Goal: Information Seeking & Learning: Learn about a topic

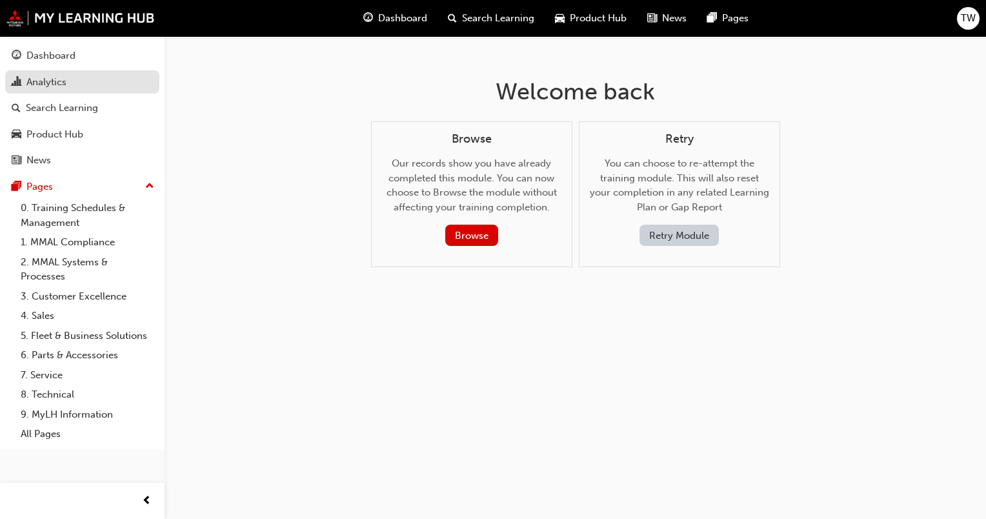
click at [66, 81] on div "Analytics" at bounding box center [82, 82] width 141 height 16
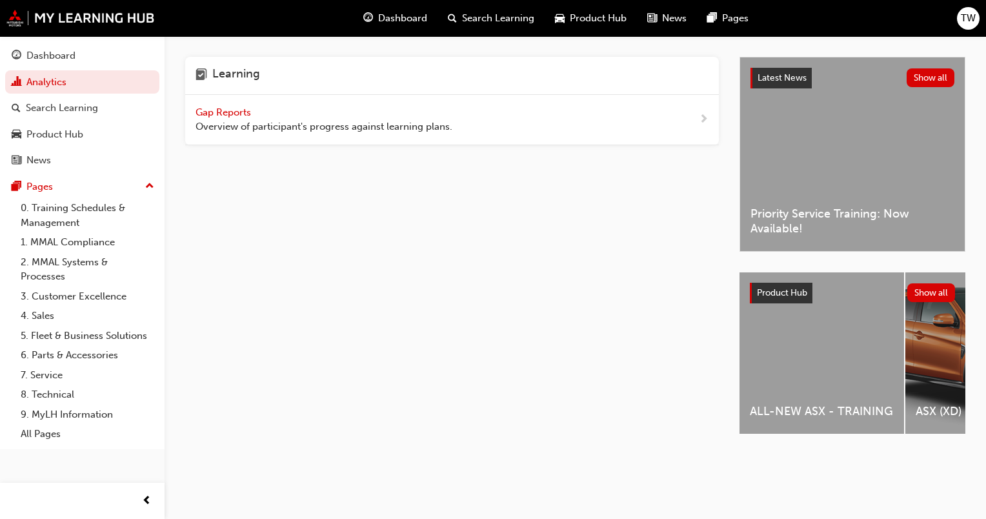
click at [221, 114] on span "Gap Reports" at bounding box center [225, 113] width 58 height 12
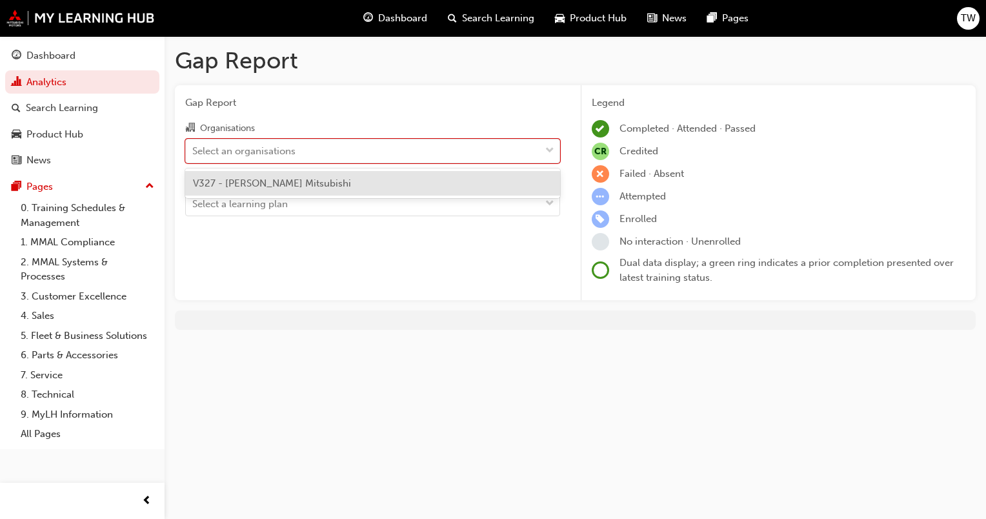
drag, startPoint x: 320, startPoint y: 151, endPoint x: 314, endPoint y: 176, distance: 25.2
click at [320, 153] on div "Select an organisations" at bounding box center [363, 150] width 354 height 23
click at [194, 153] on input "Organisations option V327 - [PERSON_NAME] Mitsubishi focused, 1 of 1. 1 result …" at bounding box center [192, 150] width 1 height 11
click at [258, 178] on div "V327 - [PERSON_NAME] Mitsubishi" at bounding box center [372, 183] width 375 height 25
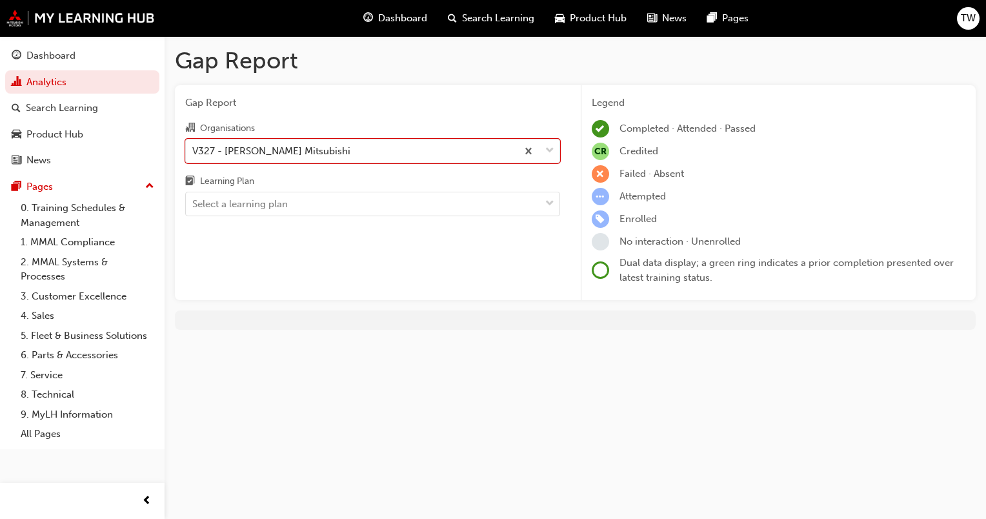
drag, startPoint x: 261, startPoint y: 202, endPoint x: 255, endPoint y: 221, distance: 19.6
click at [261, 204] on div "Select a learning plan" at bounding box center [240, 204] width 96 height 15
click at [194, 204] on input "Learning Plan Select a learning plan" at bounding box center [192, 203] width 1 height 11
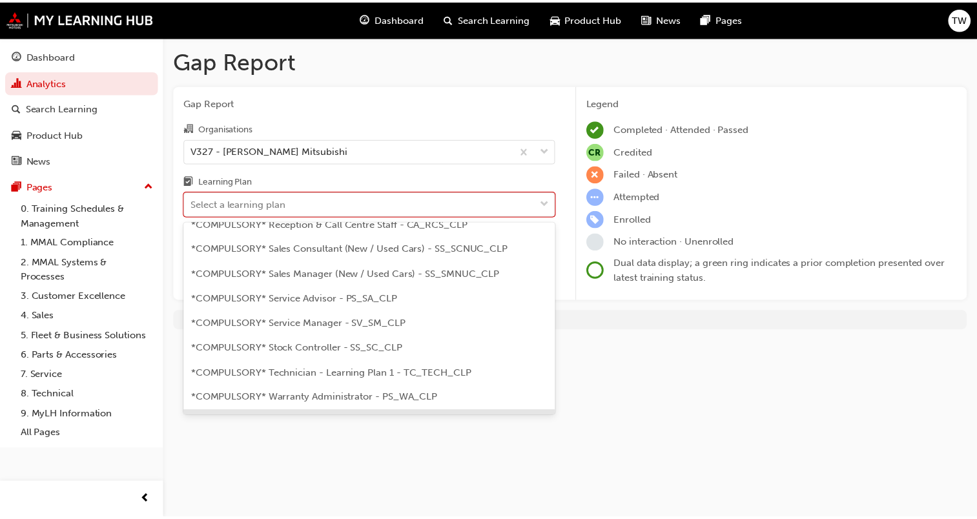
scroll to position [387, 0]
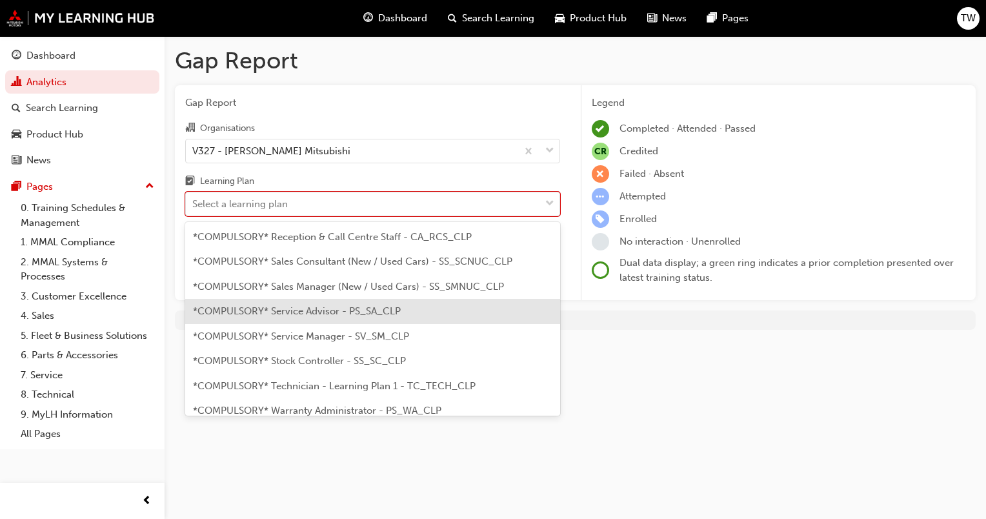
click at [298, 305] on span "*COMPULSORY* Service Advisor - PS_SA_CLP" at bounding box center [297, 311] width 208 height 12
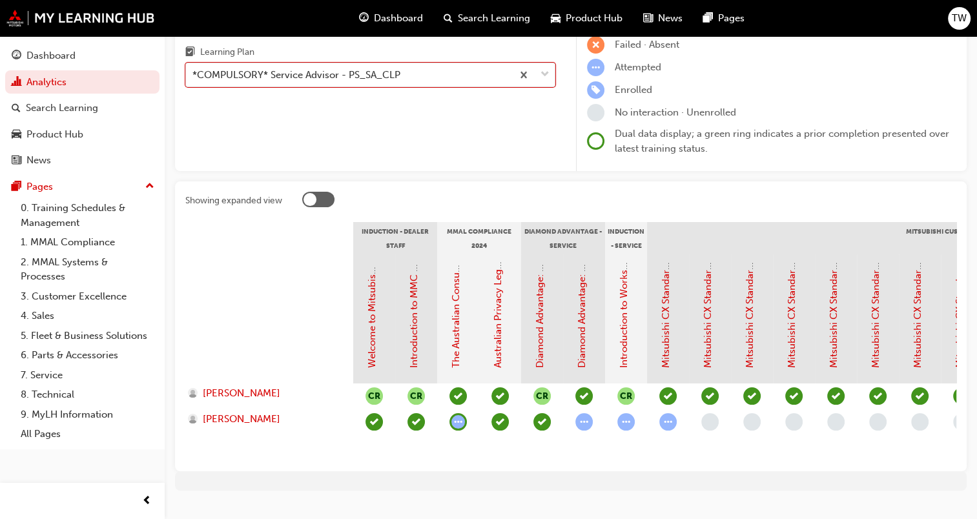
scroll to position [163, 0]
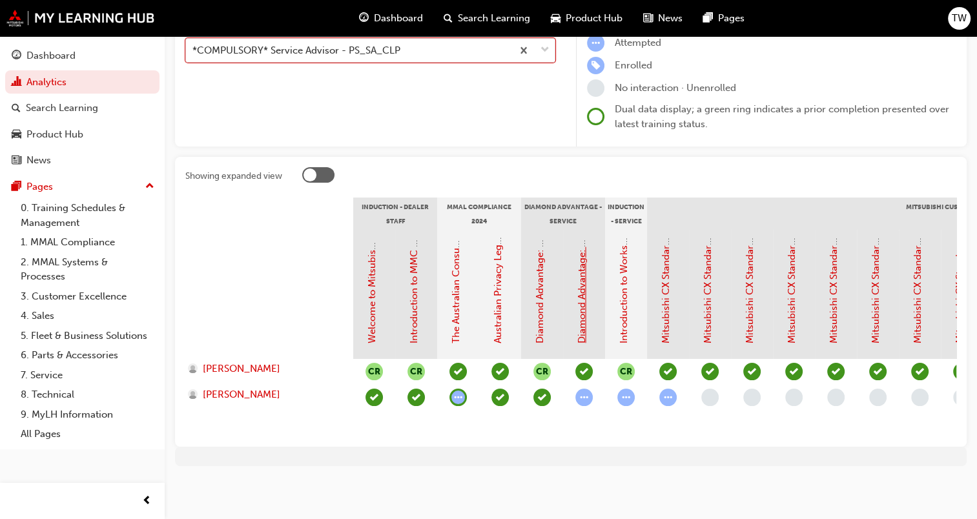
click at [578, 305] on link "Diamond Advantage: Service Training" at bounding box center [582, 260] width 12 height 168
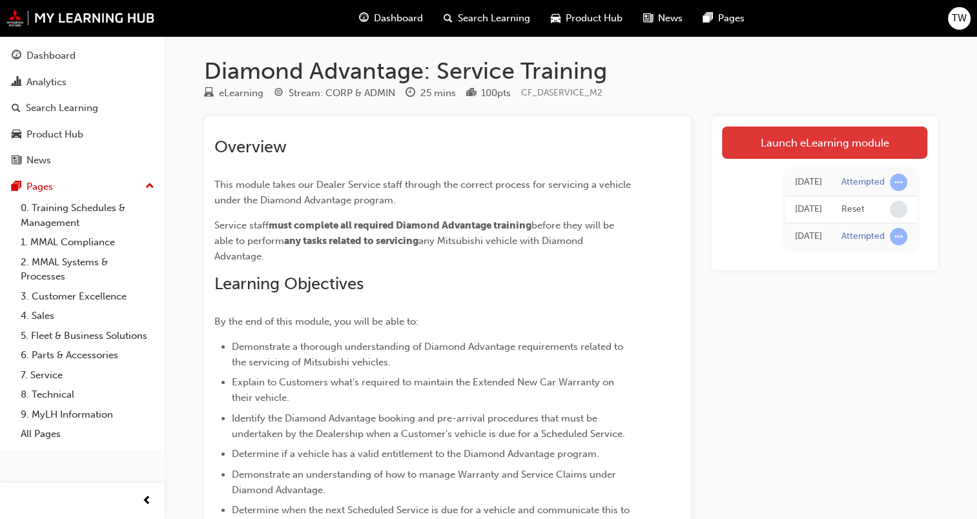
click at [840, 141] on link "Launch eLearning module" at bounding box center [824, 143] width 205 height 32
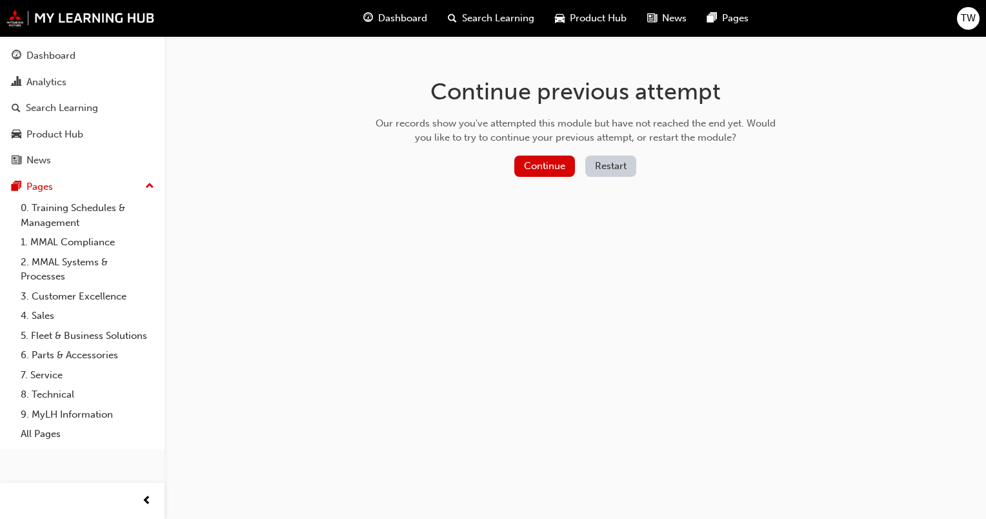
click at [613, 177] on div "Continue Restart" at bounding box center [575, 169] width 409 height 26
click at [617, 163] on button "Restart" at bounding box center [611, 166] width 51 height 21
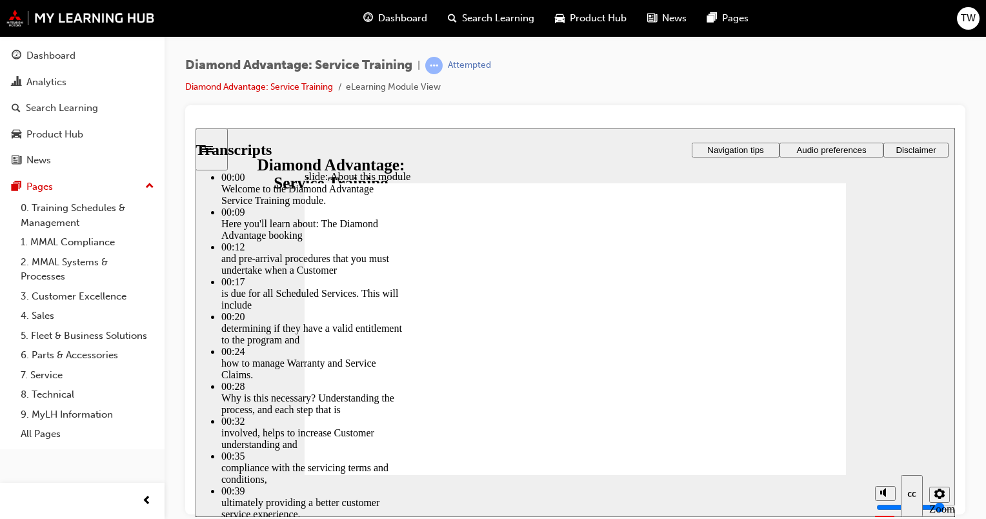
type input "47"
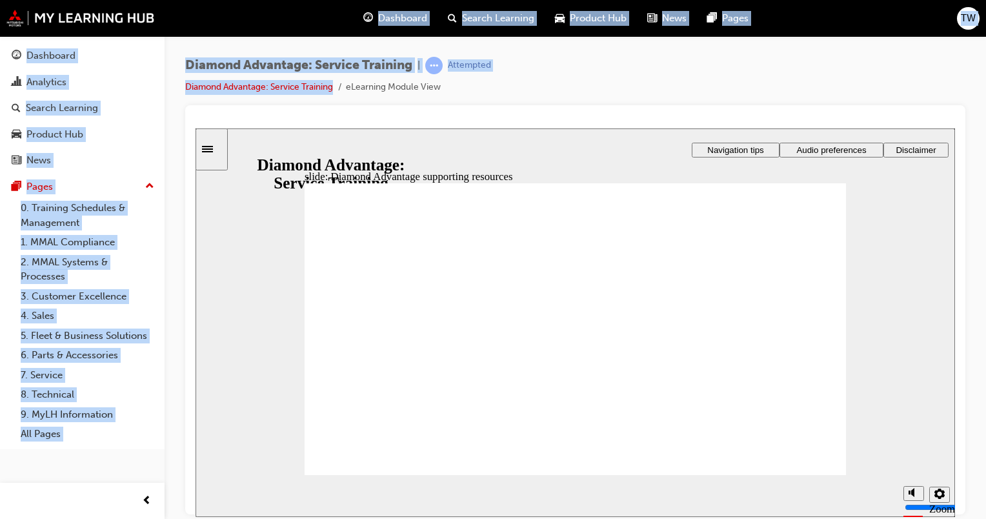
click at [341, 83] on div "Dashboard Search Learning Product Hub News Pages TW Dashboard Analytics Search …" at bounding box center [493, 259] width 986 height 519
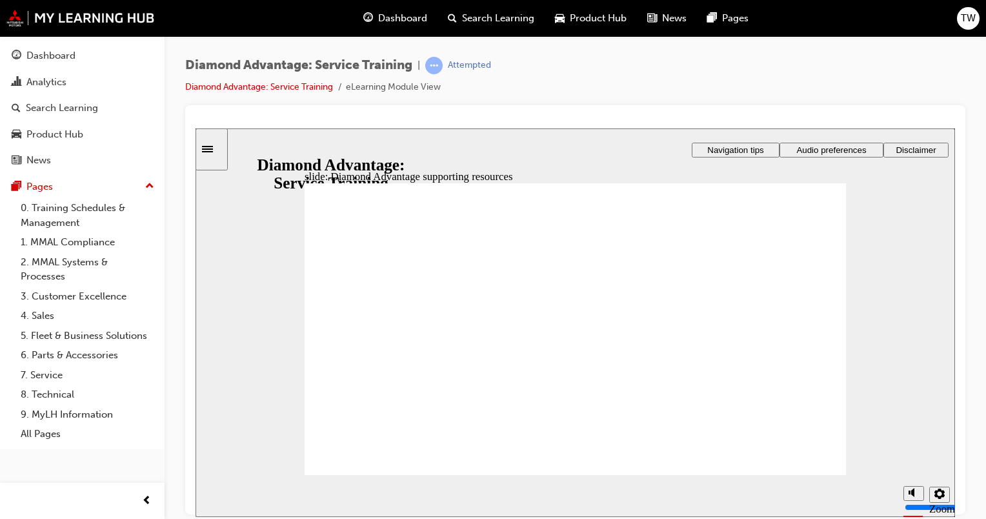
click at [569, 83] on div "Diamond Advantage: Service Training | Attempted Diamond Advantage: Service Trai…" at bounding box center [575, 81] width 780 height 48
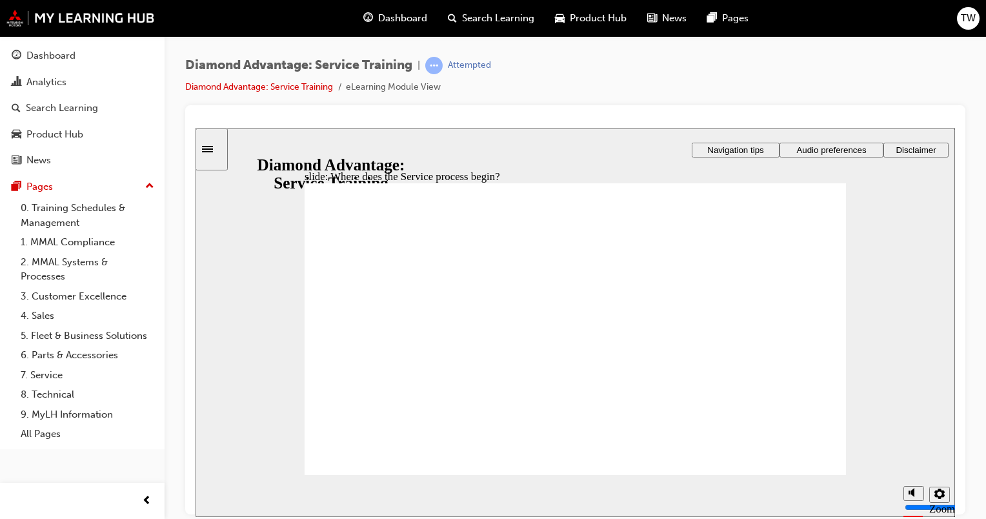
drag, startPoint x: 560, startPoint y: 390, endPoint x: 597, endPoint y: 367, distance: 43.2
drag, startPoint x: 597, startPoint y: 367, endPoint x: 586, endPoint y: 417, distance: 51.0
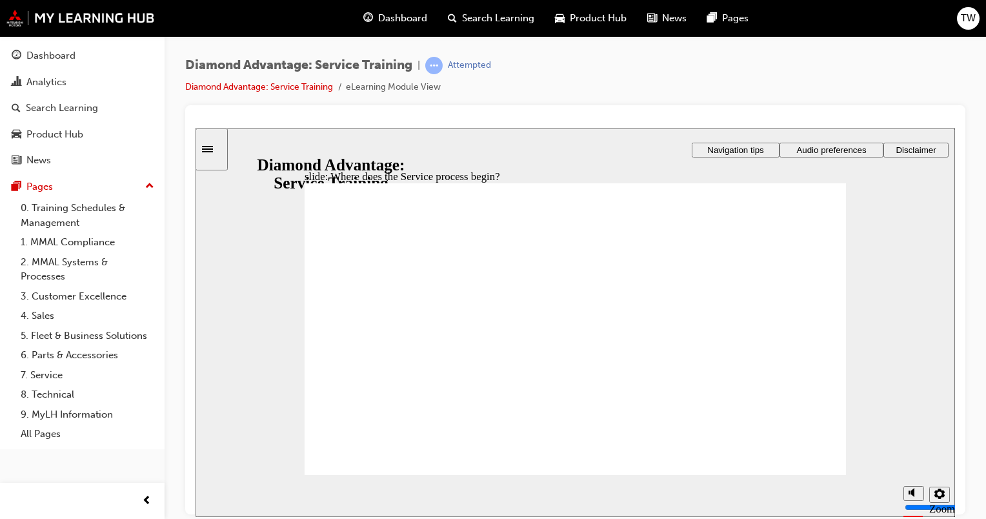
drag, startPoint x: 588, startPoint y: 436, endPoint x: 767, endPoint y: 363, distance: 193.4
drag, startPoint x: 749, startPoint y: 360, endPoint x: 671, endPoint y: 367, distance: 78.4
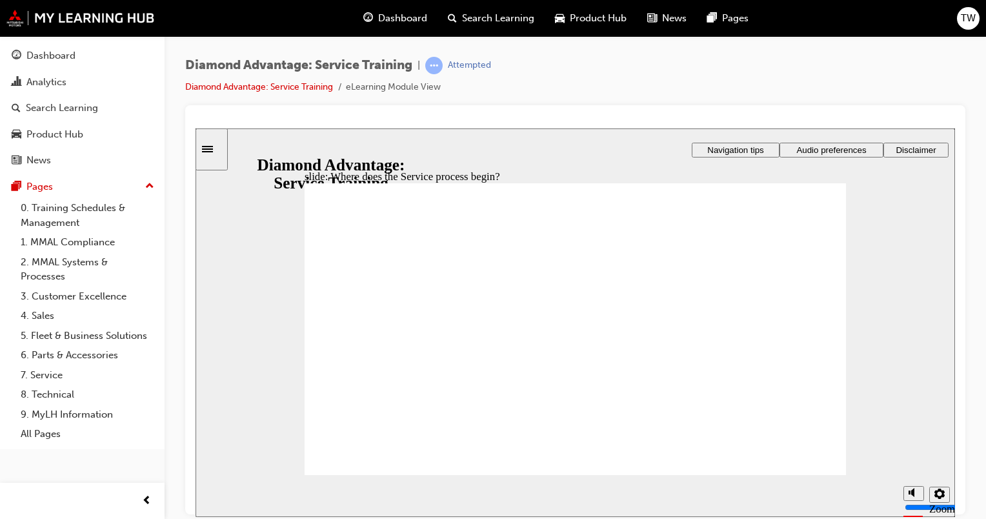
drag, startPoint x: 819, startPoint y: 272, endPoint x: 741, endPoint y: 311, distance: 86.6
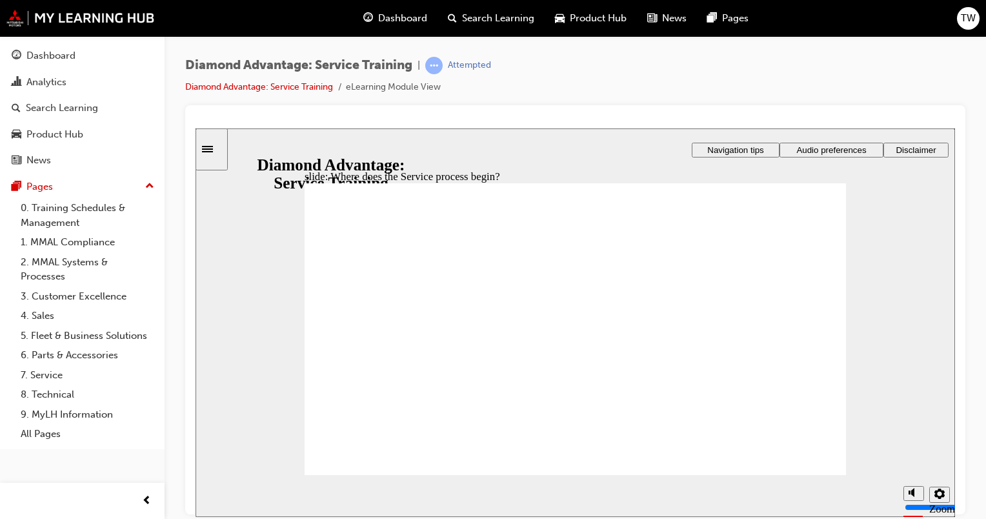
drag, startPoint x: 666, startPoint y: 368, endPoint x: 665, endPoint y: 376, distance: 7.9
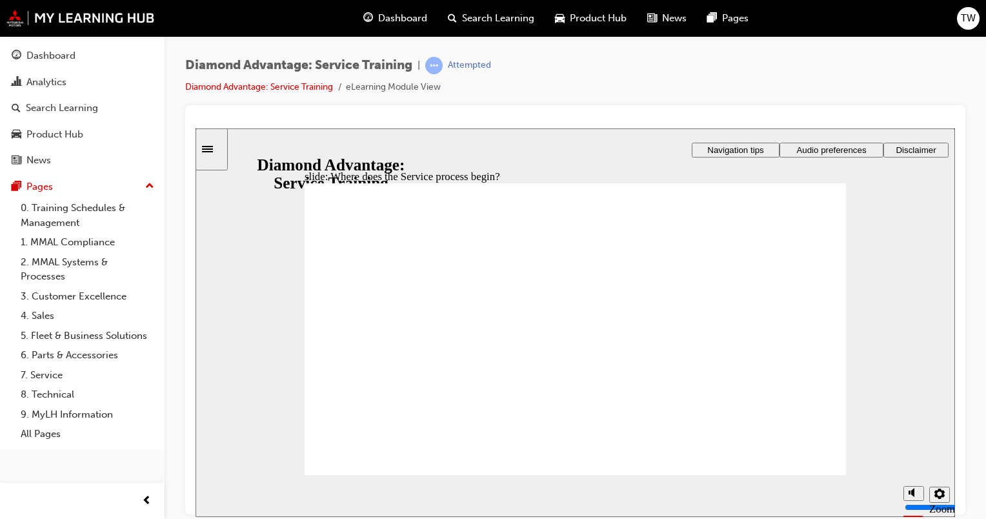
drag, startPoint x: 580, startPoint y: 425, endPoint x: 571, endPoint y: 420, distance: 9.9
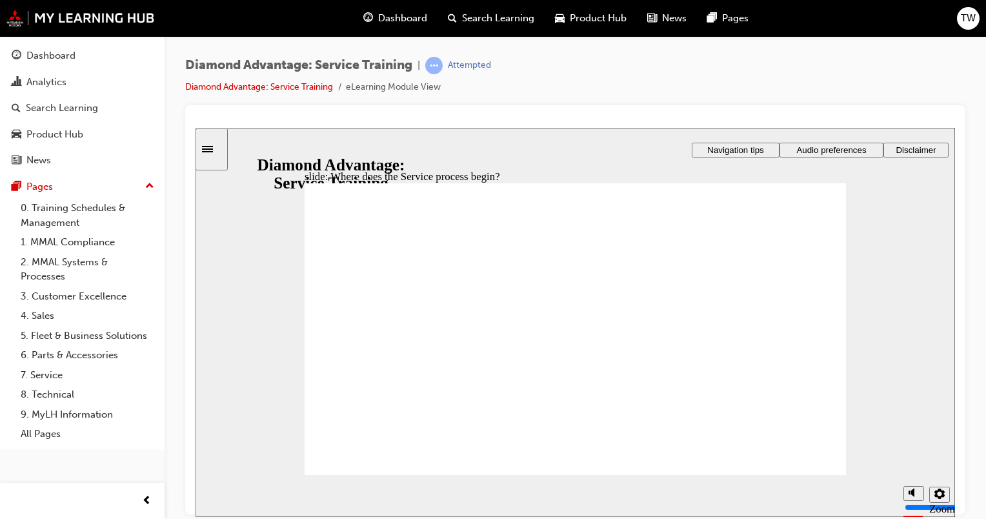
drag, startPoint x: 429, startPoint y: 290, endPoint x: 500, endPoint y: 291, distance: 71.0
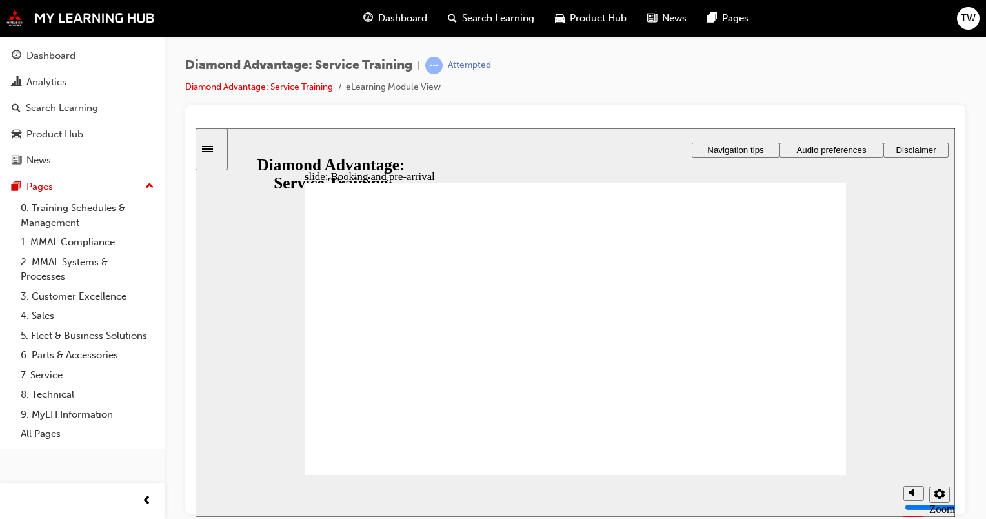
drag, startPoint x: 819, startPoint y: 249, endPoint x: 626, endPoint y: 281, distance: 195.0
drag, startPoint x: 674, startPoint y: 283, endPoint x: 684, endPoint y: 278, distance: 11.0
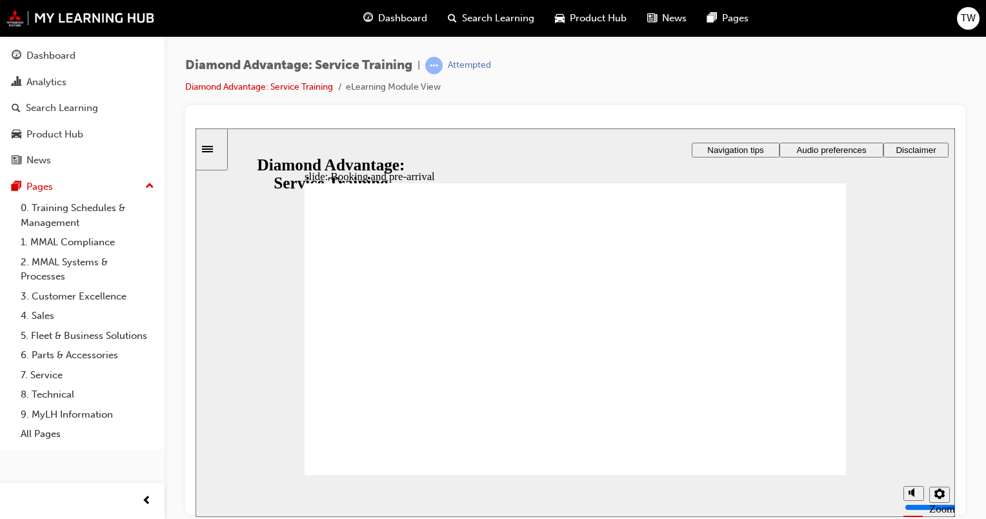
drag, startPoint x: 834, startPoint y: 242, endPoint x: 829, endPoint y: 247, distance: 6.9
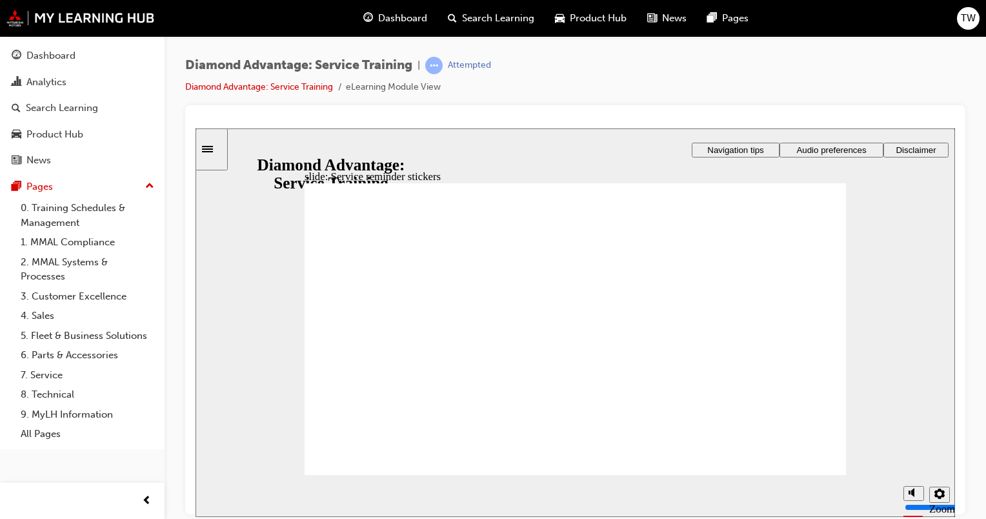
drag, startPoint x: 316, startPoint y: 292, endPoint x: 487, endPoint y: 311, distance: 172.7
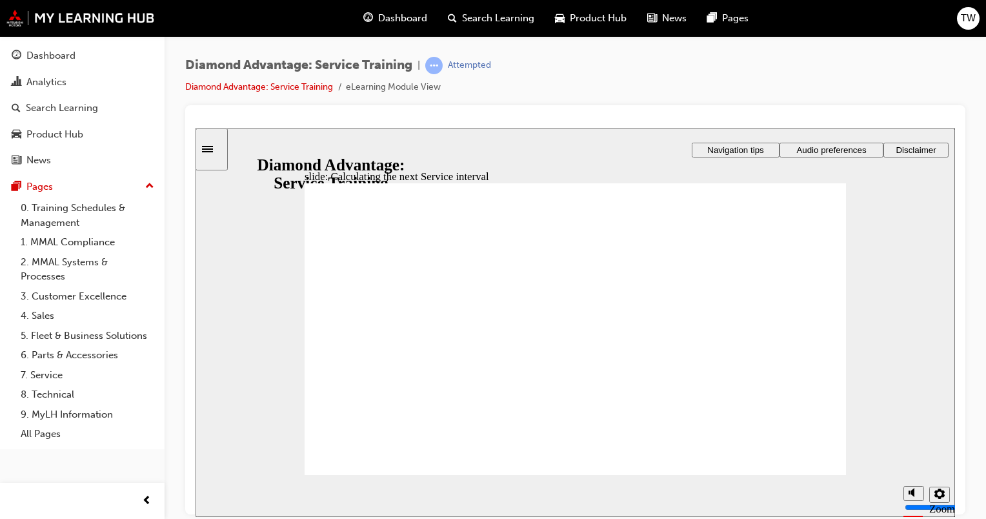
drag, startPoint x: 826, startPoint y: 254, endPoint x: 746, endPoint y: 303, distance: 93.9
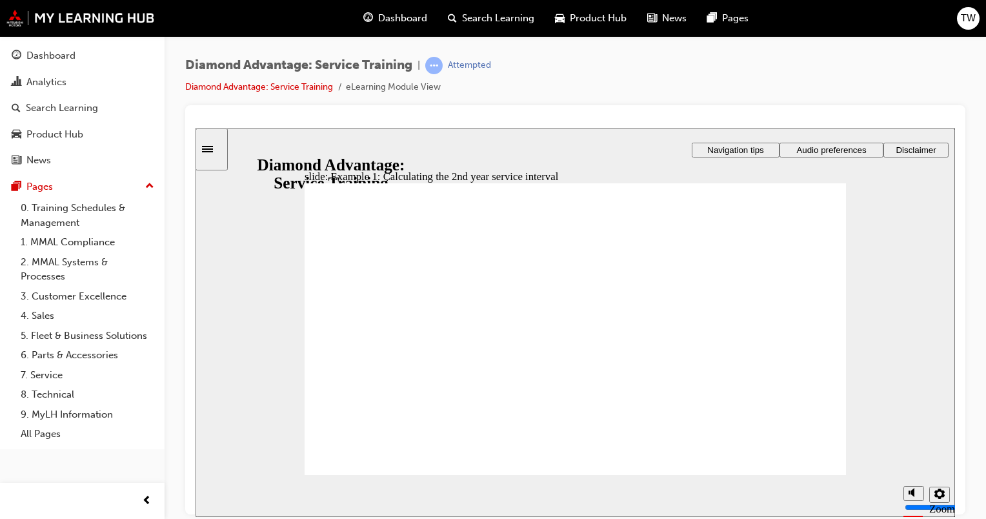
drag, startPoint x: 828, startPoint y: 344, endPoint x: 807, endPoint y: 359, distance: 25.4
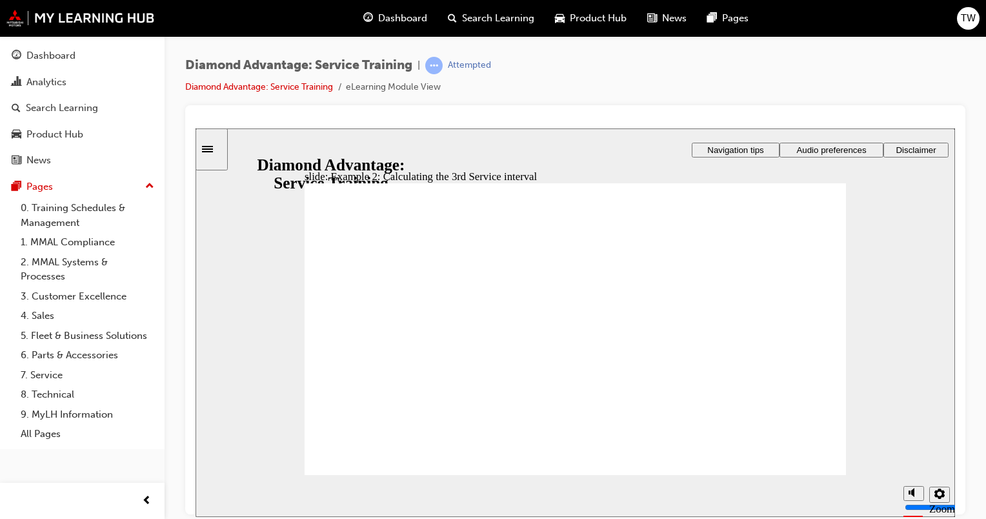
drag, startPoint x: 819, startPoint y: 295, endPoint x: 813, endPoint y: 311, distance: 16.5
drag, startPoint x: 611, startPoint y: 301, endPoint x: 623, endPoint y: 324, distance: 25.4
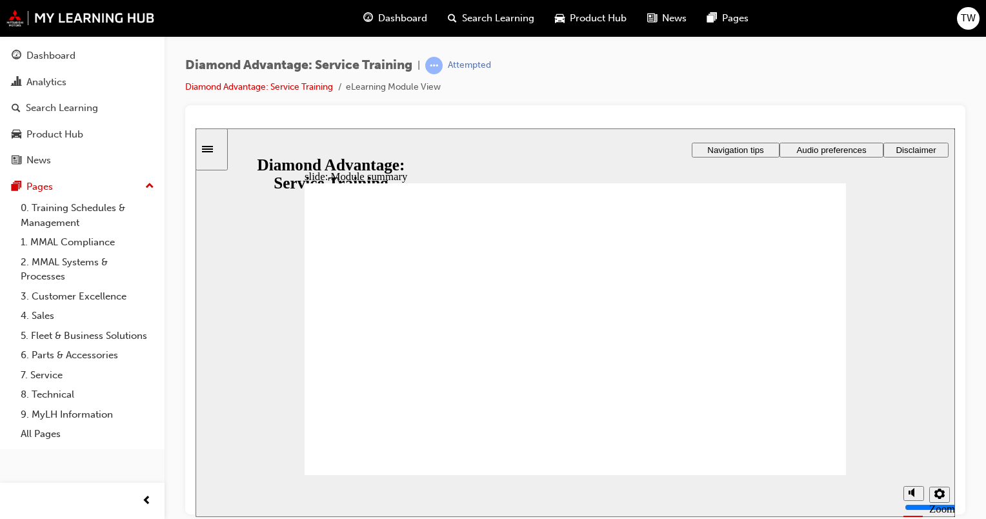
checkbox input "true"
drag, startPoint x: 624, startPoint y: 340, endPoint x: 626, endPoint y: 352, distance: 13.1
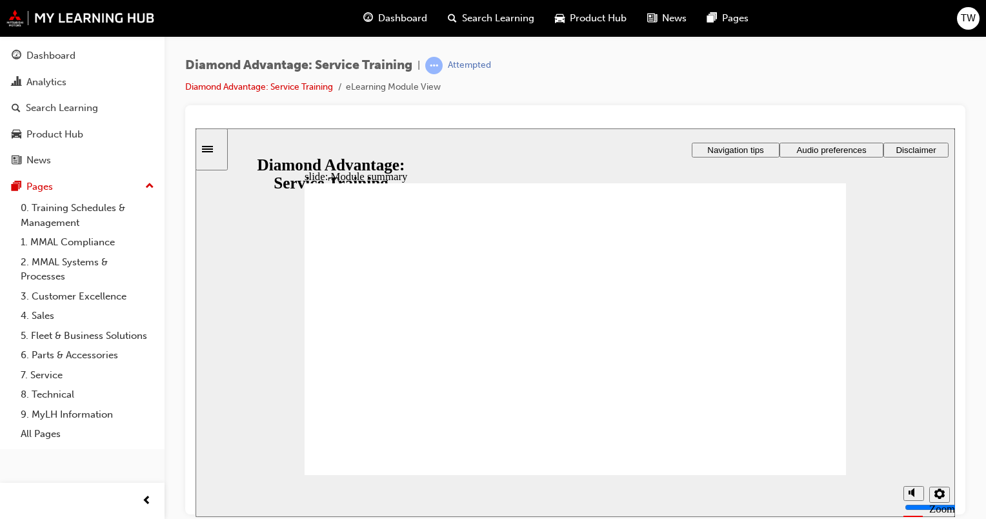
checkbox input "true"
drag, startPoint x: 627, startPoint y: 362, endPoint x: 640, endPoint y: 399, distance: 39.6
checkbox input "true"
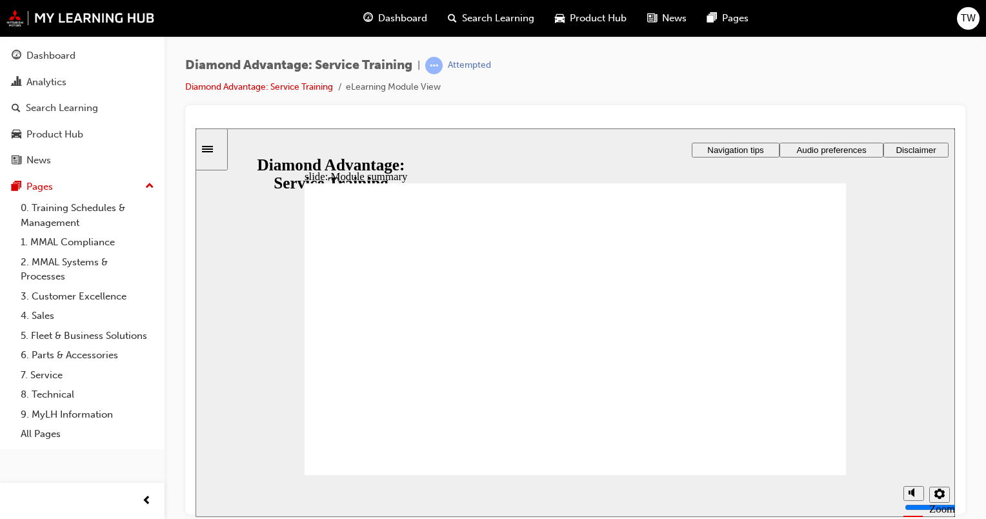
drag, startPoint x: 640, startPoint y: 399, endPoint x: 647, endPoint y: 431, distance: 32.4
checkbox input "true"
